Goal: Task Accomplishment & Management: Use online tool/utility

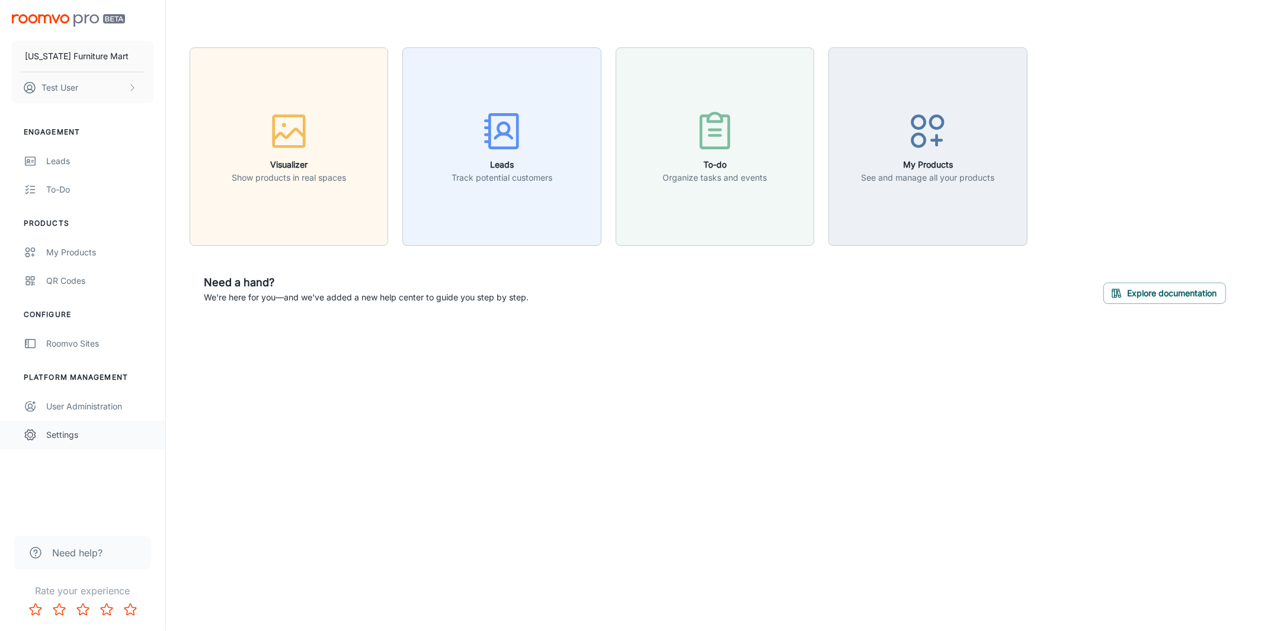
click at [66, 432] on div "Settings" at bounding box center [99, 435] width 107 height 13
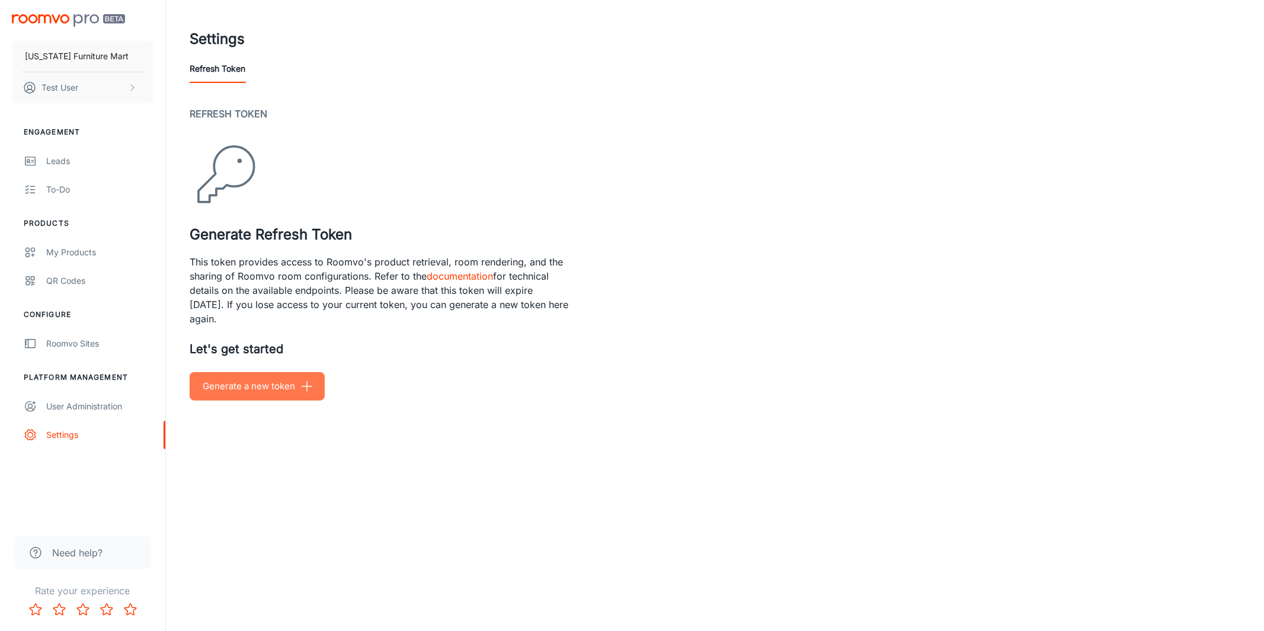
click at [253, 385] on button "Generate a new token" at bounding box center [257, 386] width 135 height 28
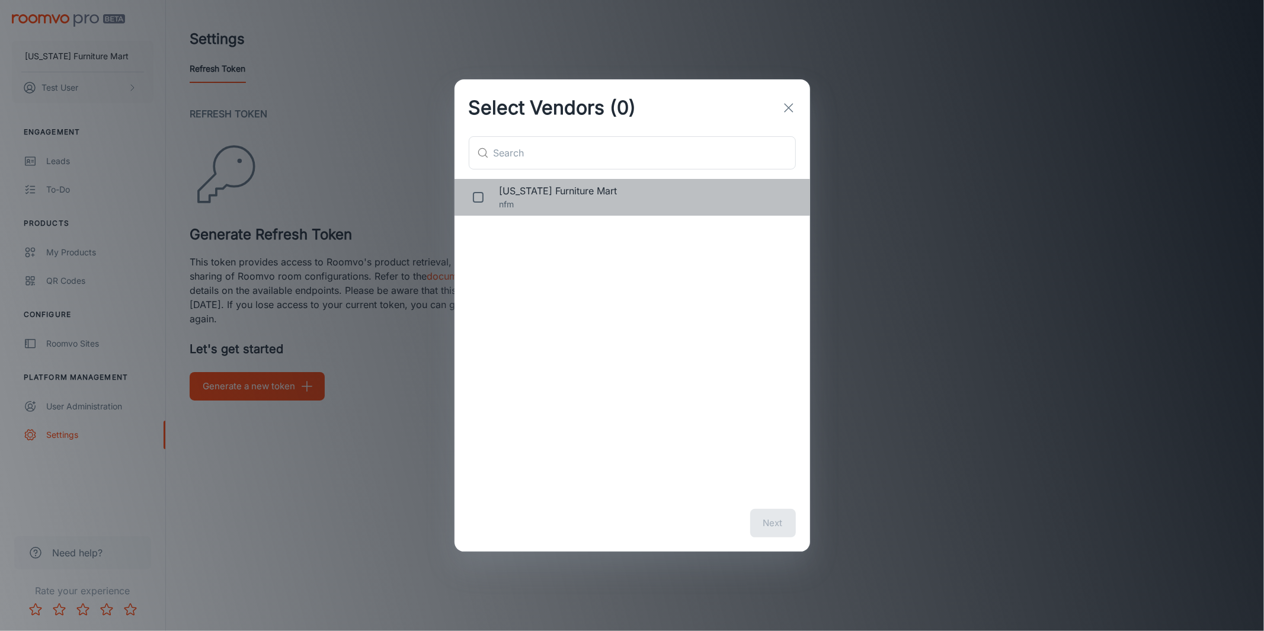
click at [512, 183] on div "[US_STATE] Furniture Mart nfm" at bounding box center [633, 197] width 356 height 37
checkbox input "true"
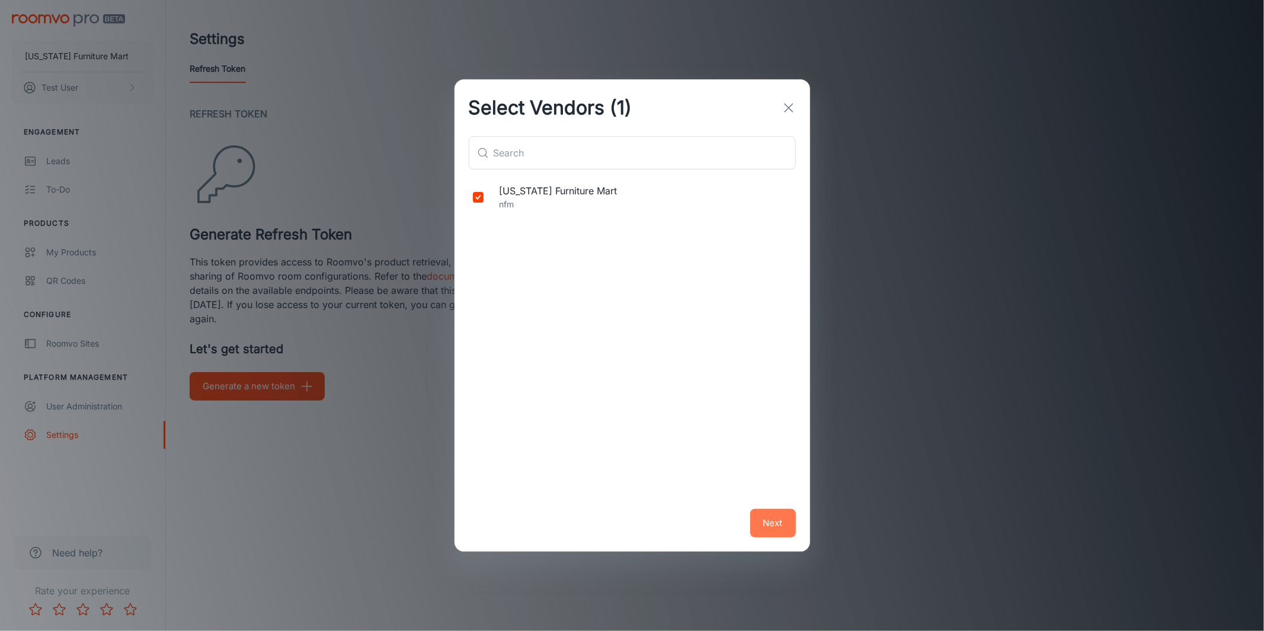
click at [630, 520] on button "Next" at bounding box center [773, 523] width 46 height 28
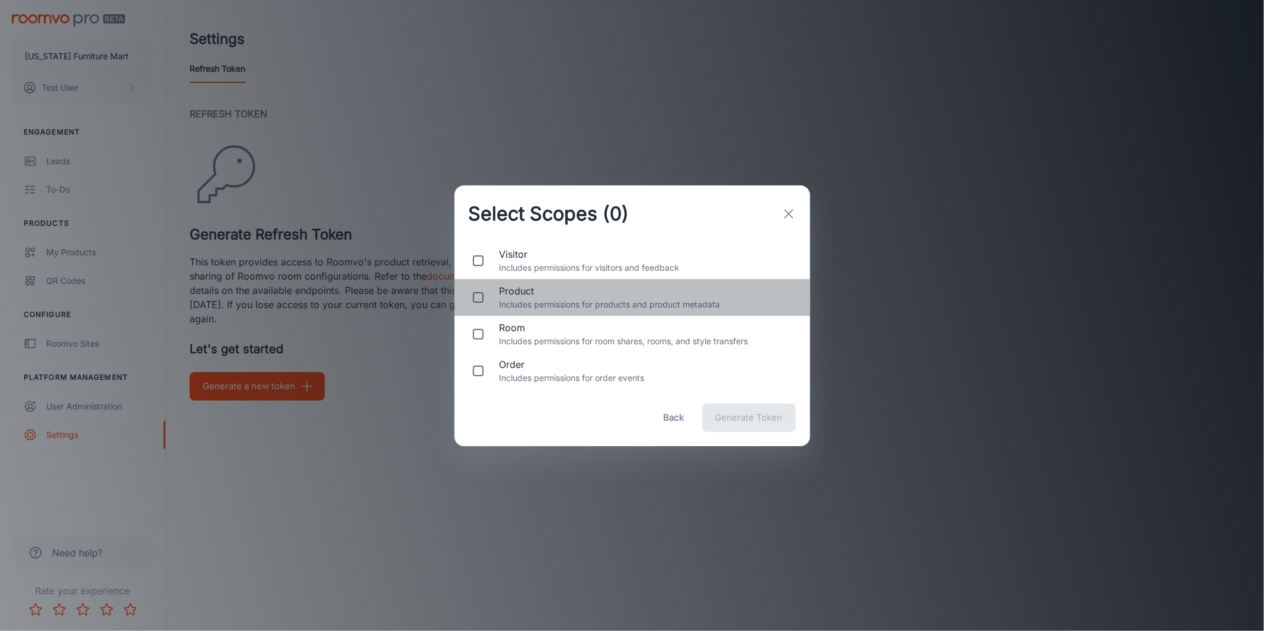
click at [552, 311] on p "Includes permissions for products and product metadata" at bounding box center [646, 304] width 292 height 13
checkbox input "true"
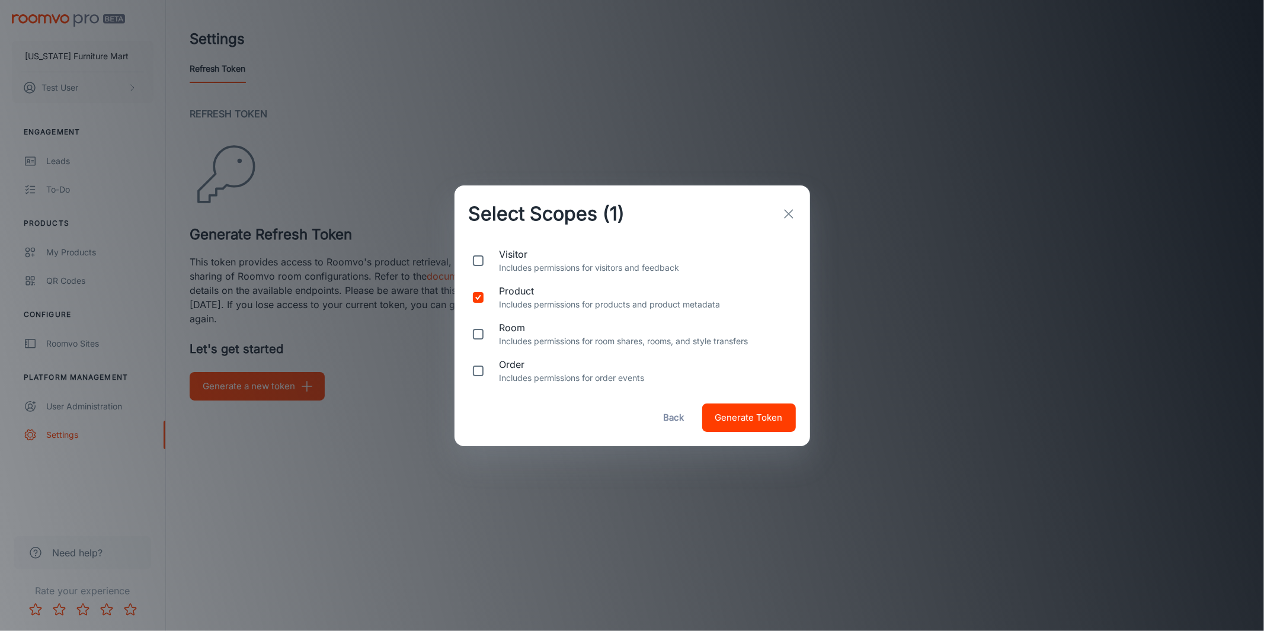
click at [630, 429] on button "Generate Token" at bounding box center [749, 418] width 94 height 28
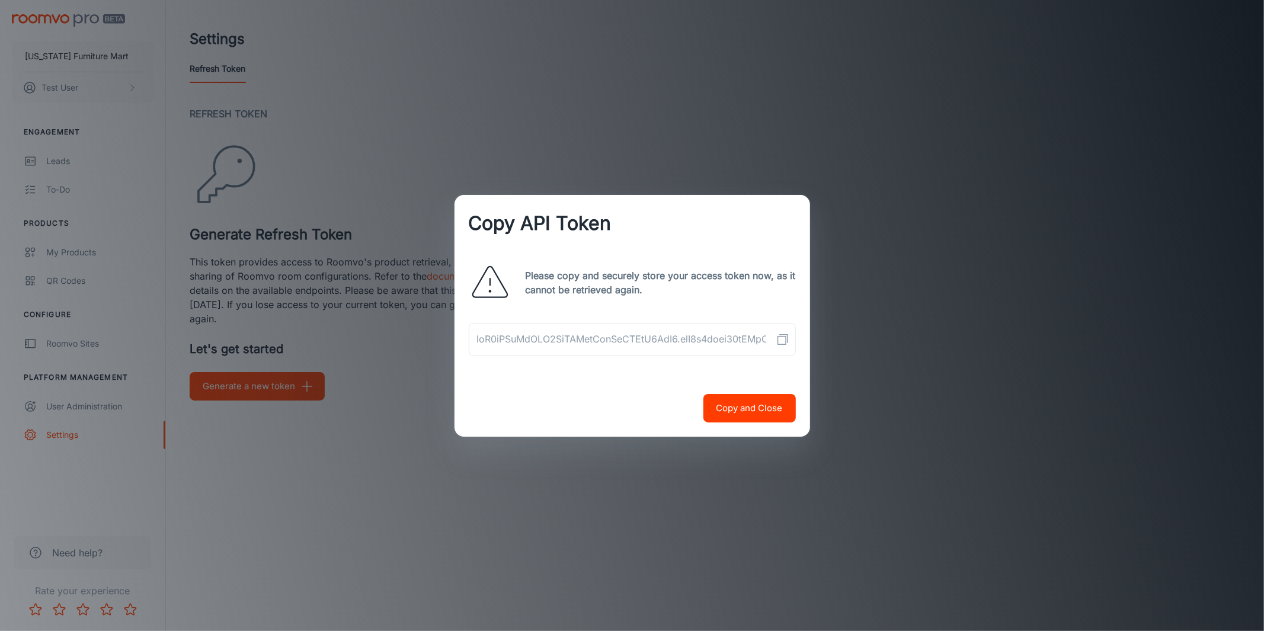
click at [630, 337] on icon "Copy API Token" at bounding box center [783, 340] width 14 height 14
click at [630, 341] on icon "Copy API Token" at bounding box center [783, 340] width 14 height 14
